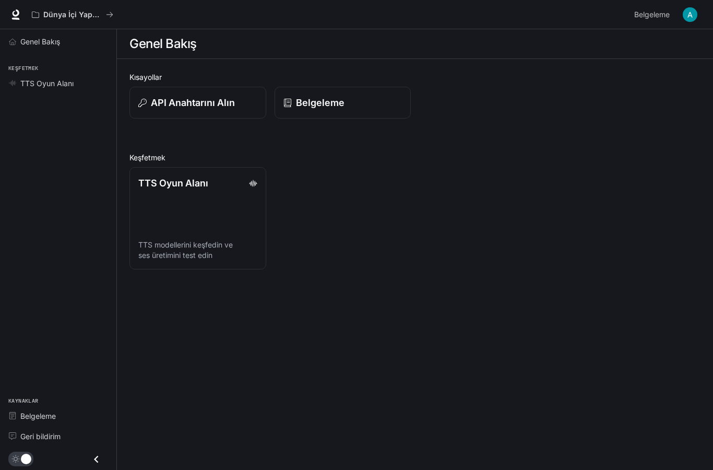
click at [96, 462] on icon "Çekmeceyi kapat" at bounding box center [96, 459] width 14 height 14
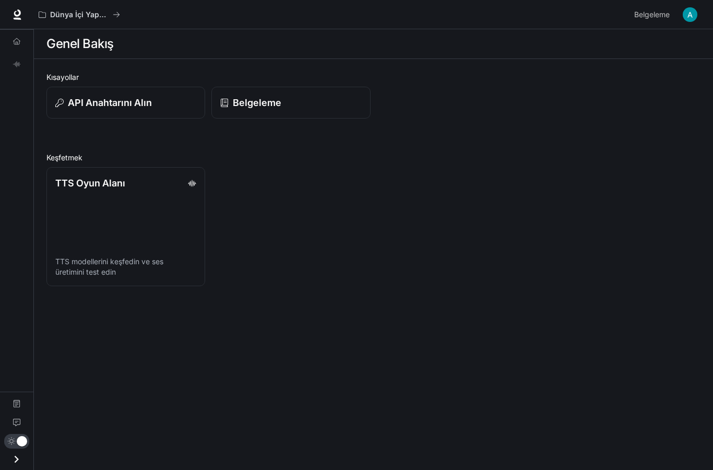
click at [18, 455] on icon "Open drawer" at bounding box center [16, 459] width 14 height 14
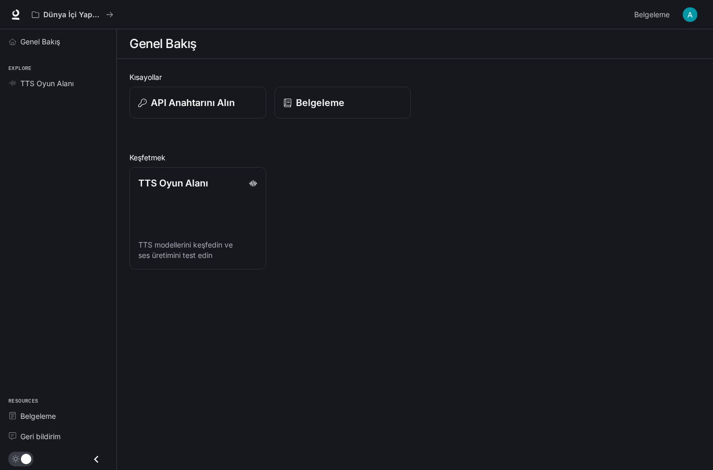
click at [33, 41] on font "Genel Bakış" at bounding box center [40, 41] width 40 height 9
click at [66, 18] on font "Dünya İçi Yapay Zeka Demoları" at bounding box center [98, 14] width 111 height 9
click at [245, 102] on div "API Anahtarını Alın" at bounding box center [197, 103] width 119 height 14
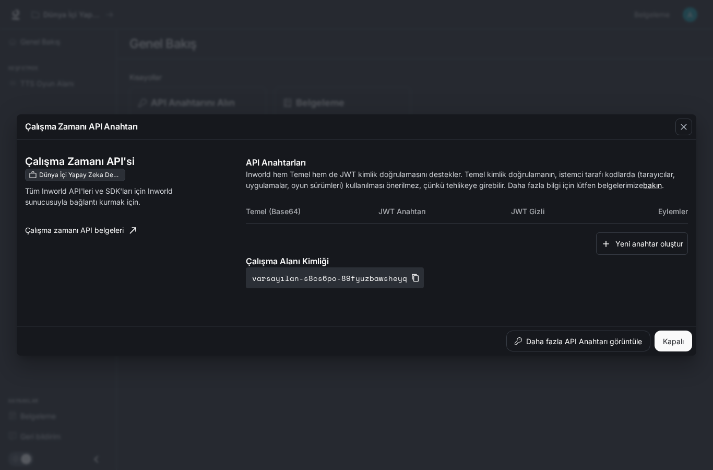
click at [413, 280] on button "varsayılan-s8cs6po-89fyuzbawsheyq" at bounding box center [335, 277] width 178 height 21
click at [676, 339] on font "Kapalı" at bounding box center [673, 341] width 21 height 9
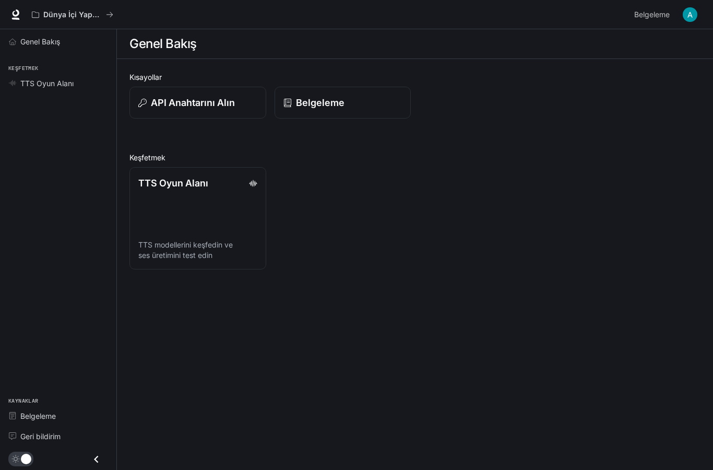
click at [645, 16] on font "Belgeleme" at bounding box center [651, 14] width 35 height 9
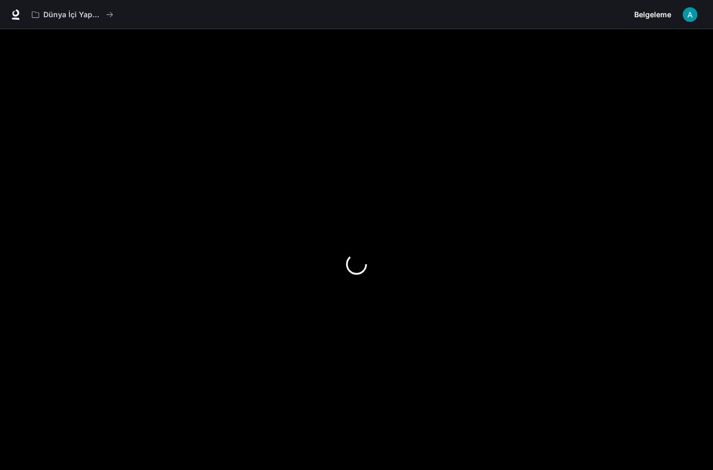
click at [692, 14] on img "button" at bounding box center [690, 14] width 15 height 15
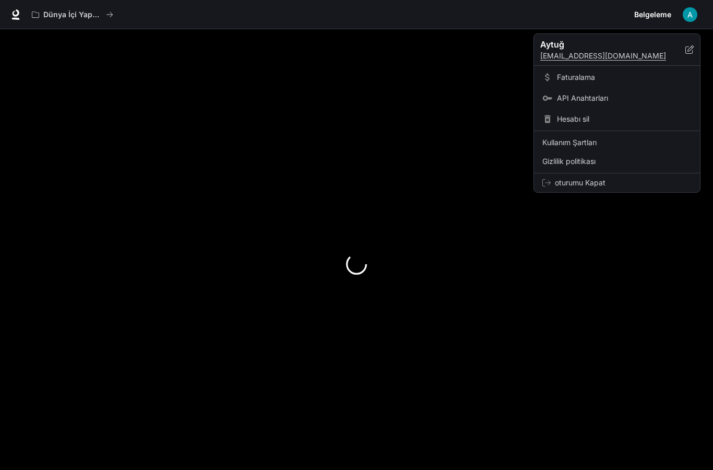
click at [621, 102] on span "API Anahtarları" at bounding box center [624, 98] width 135 height 10
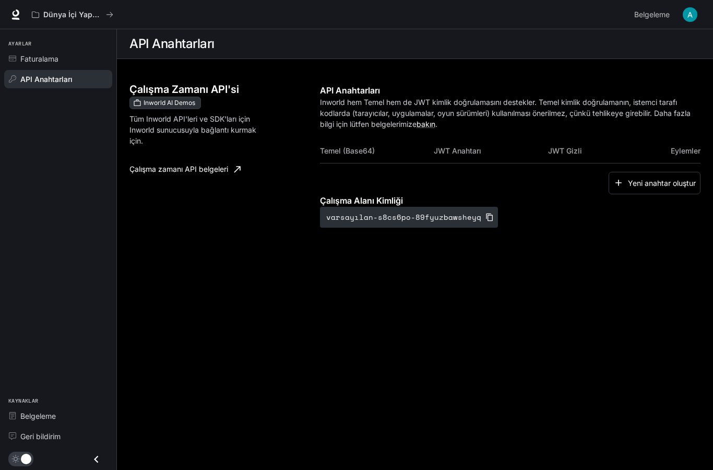
click at [155, 102] on span "Inworld AI Demos" at bounding box center [169, 102] width 60 height 9
click at [166, 103] on span "Inworld AI Demos" at bounding box center [169, 102] width 60 height 9
click at [168, 89] on font "Çalışma Zamanı API'si" at bounding box center [184, 89] width 110 height 13
click at [170, 93] on font "Çalışma Zamanı API'si" at bounding box center [184, 89] width 110 height 13
click at [685, 20] on img "button" at bounding box center [690, 14] width 15 height 15
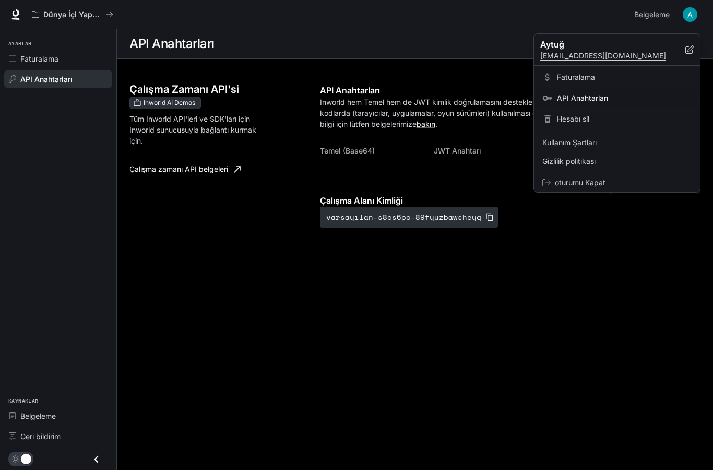
click at [589, 79] on font "Faturalama" at bounding box center [576, 77] width 38 height 9
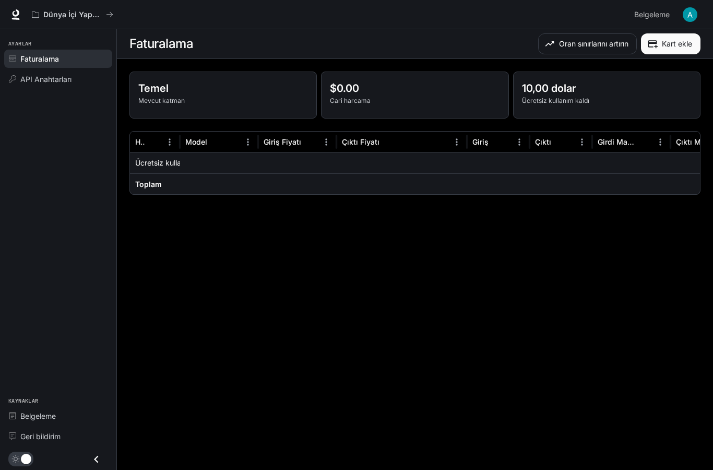
click at [600, 44] on font "Oran sınırlarını artırın" at bounding box center [593, 43] width 69 height 9
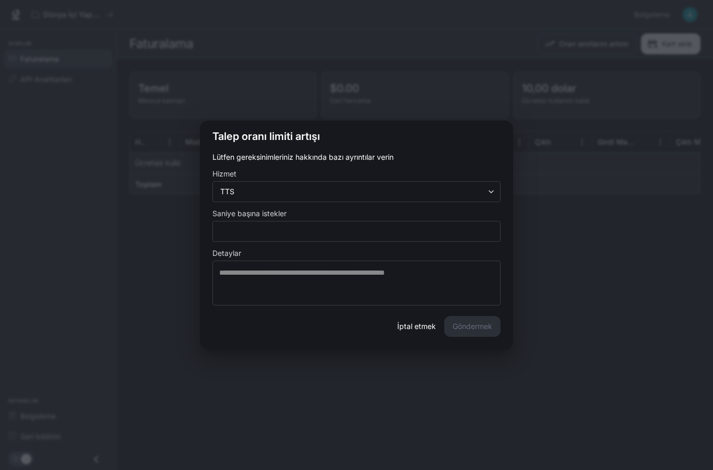
click at [484, 189] on body "Ana içeriğe geç Dünya İçi Yapay Zeka Demoları Belgeleme Belgeleme Portal Ayarla…" at bounding box center [356, 235] width 713 height 470
click at [590, 269] on div at bounding box center [356, 235] width 713 height 470
click at [424, 331] on font "İptal etmek" at bounding box center [416, 325] width 39 height 13
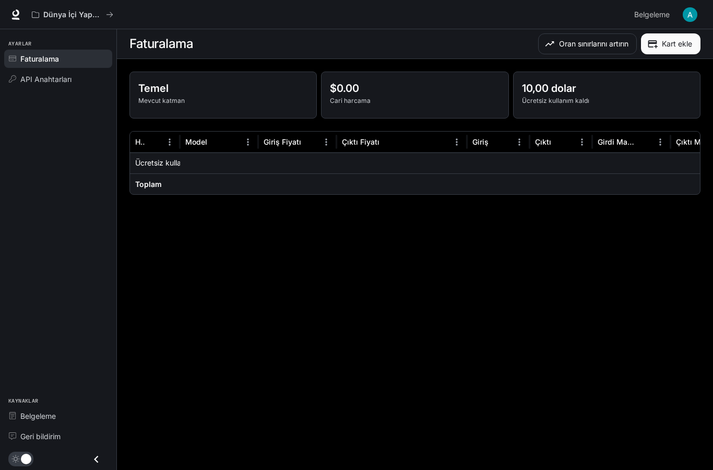
click at [669, 45] on font "Kart ekle" at bounding box center [677, 43] width 30 height 9
